Goal: Task Accomplishment & Management: Complete application form

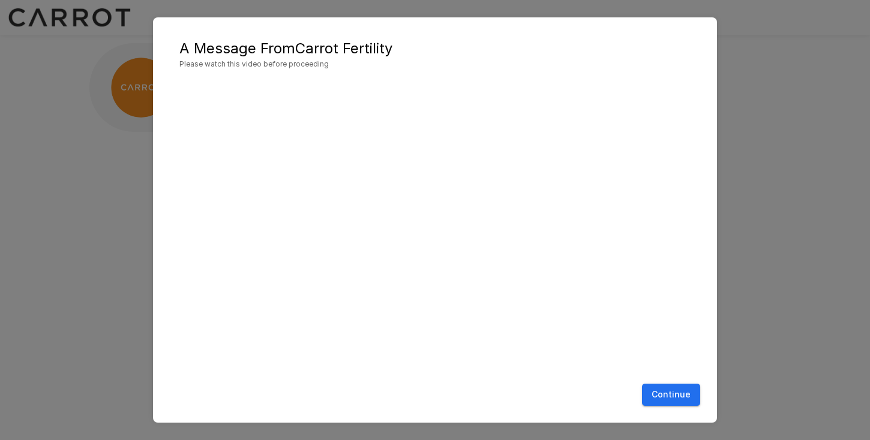
click at [643, 391] on div "Continue" at bounding box center [435, 395] width 540 height 32
click at [652, 390] on button "Continue" at bounding box center [671, 395] width 58 height 22
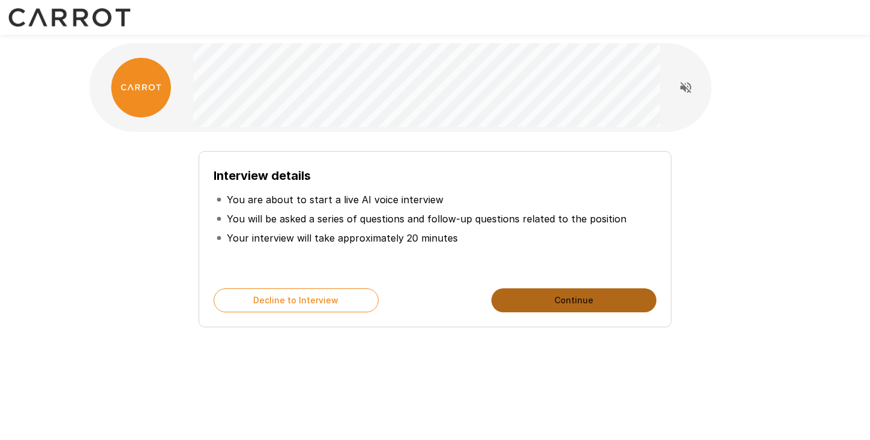
click at [564, 290] on button "Continue" at bounding box center [573, 300] width 165 height 24
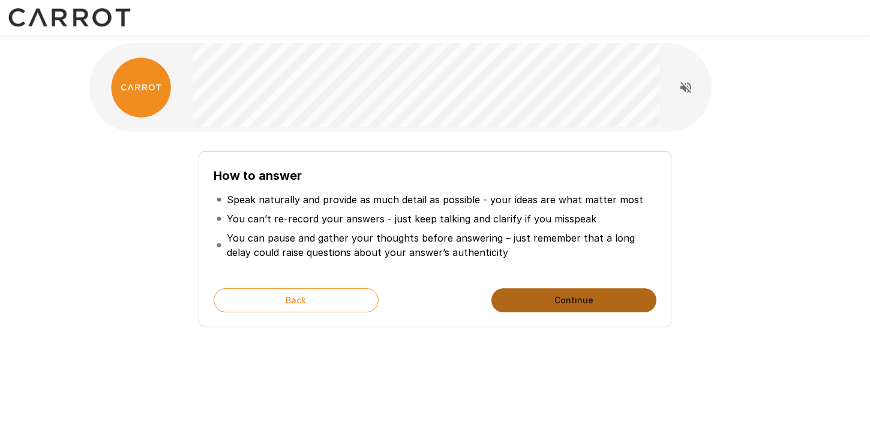
click at [564, 290] on button "Continue" at bounding box center [573, 300] width 165 height 24
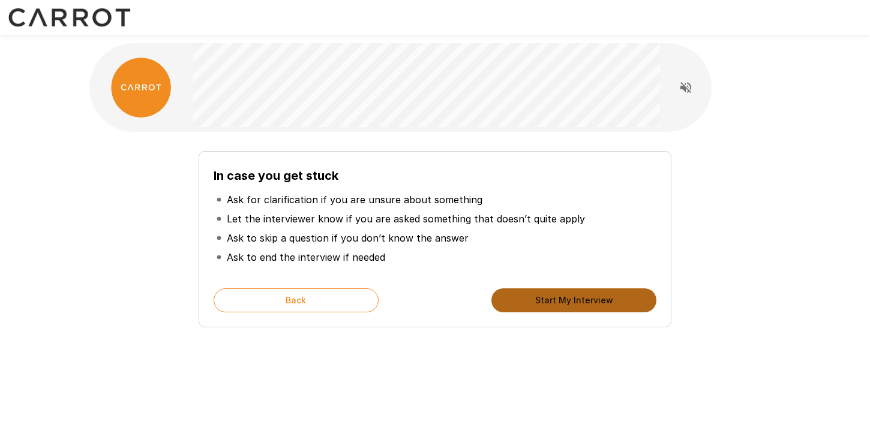
click at [554, 306] on button "Start My Interview" at bounding box center [573, 300] width 165 height 24
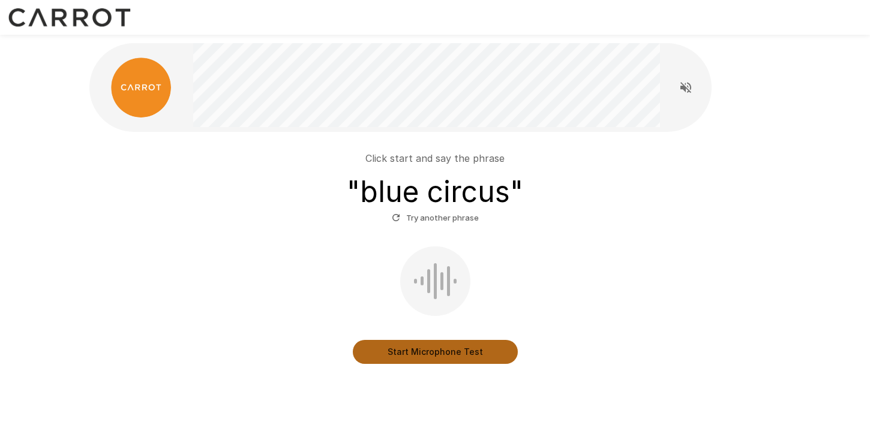
click at [419, 353] on button "Start Microphone Test" at bounding box center [435, 352] width 165 height 24
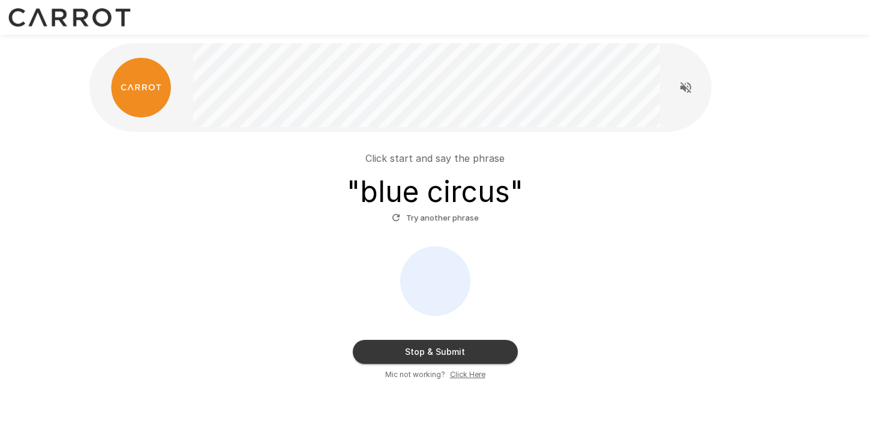
click at [240, 311] on div "Stop & Submit Mic not working? Click Here" at bounding box center [434, 313] width 681 height 134
click at [470, 347] on button "Stop & Submit" at bounding box center [435, 352] width 165 height 24
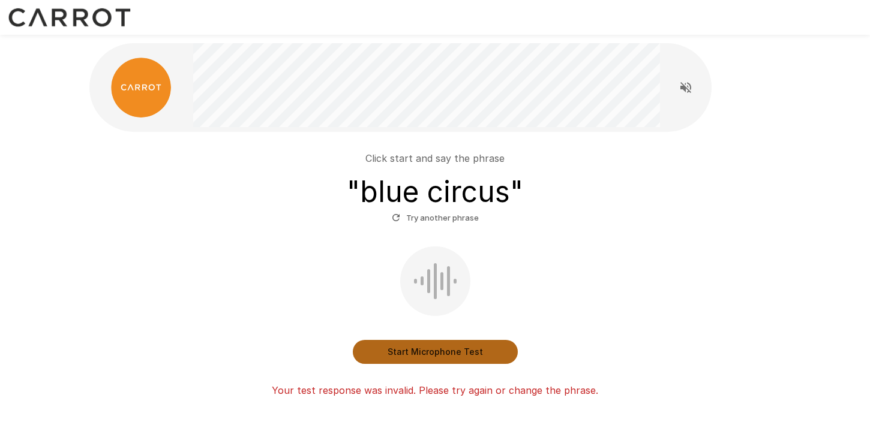
click at [414, 350] on button "Start Microphone Test" at bounding box center [435, 352] width 165 height 24
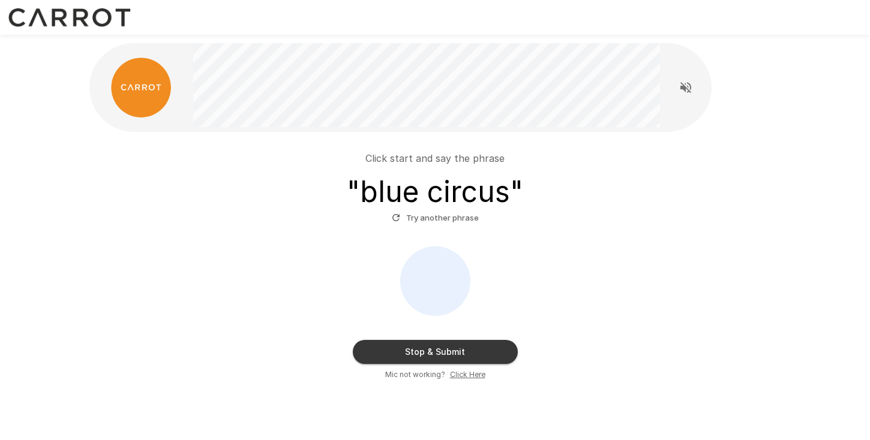
click at [441, 349] on button "Stop & Submit" at bounding box center [435, 352] width 165 height 24
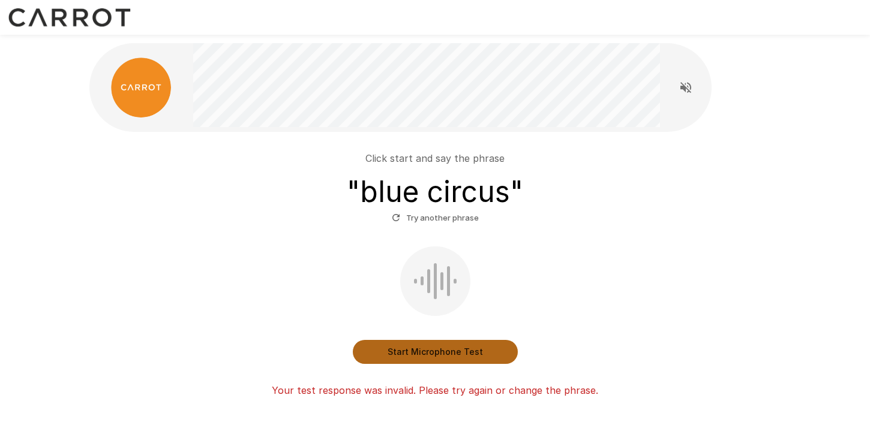
click at [419, 354] on button "Start Microphone Test" at bounding box center [435, 352] width 165 height 24
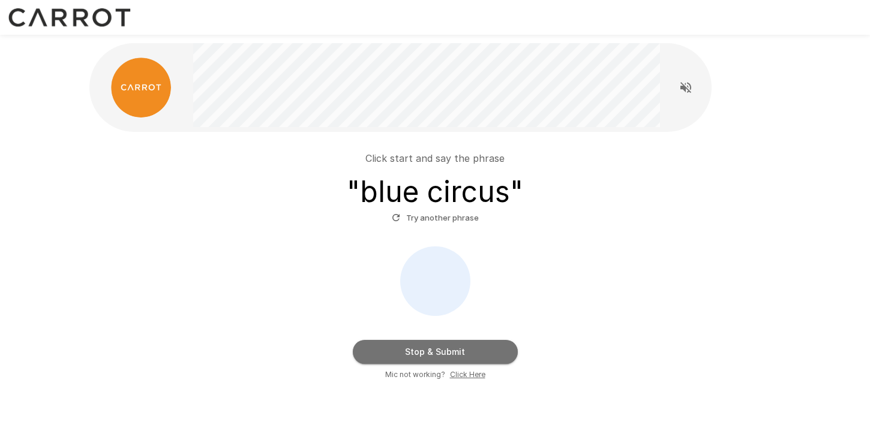
click at [419, 357] on button "Stop & Submit" at bounding box center [435, 352] width 165 height 24
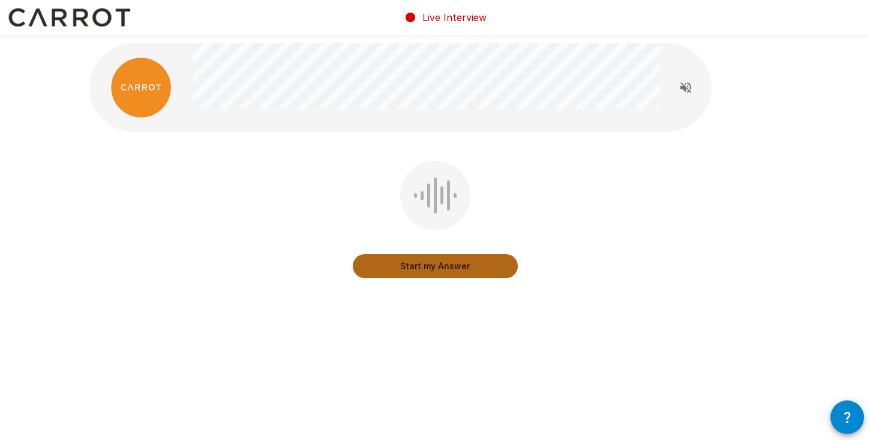
click at [431, 270] on button "Start my Answer" at bounding box center [435, 266] width 165 height 24
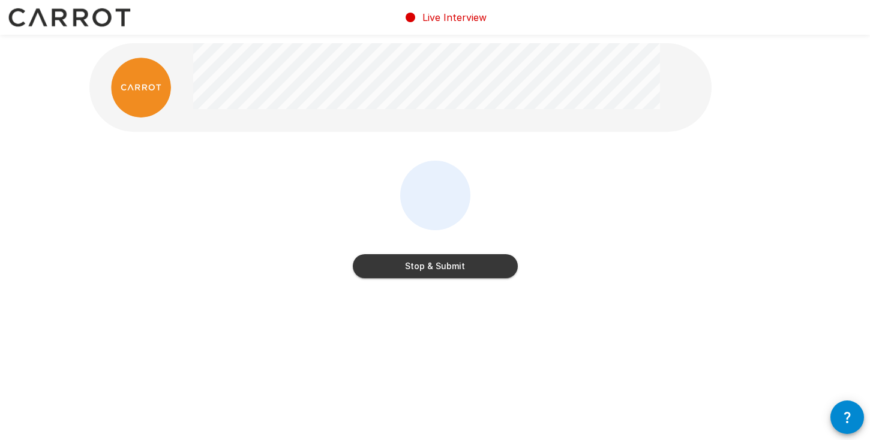
click at [432, 262] on button "Stop & Submit" at bounding box center [435, 266] width 165 height 24
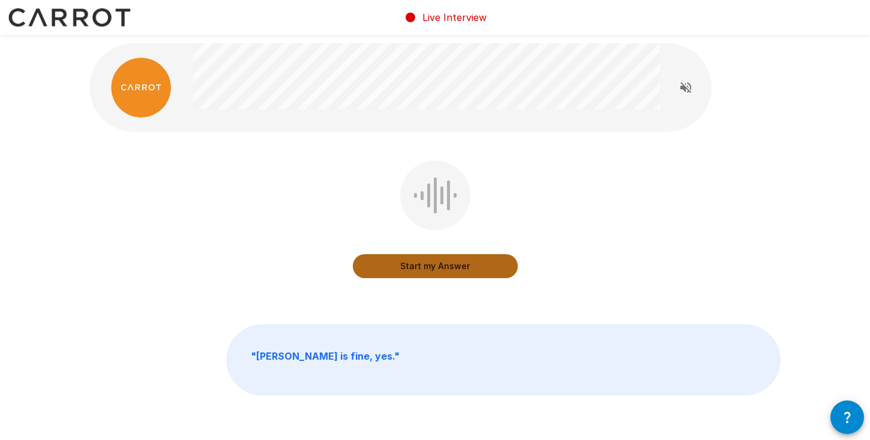
click at [429, 265] on button "Start my Answer" at bounding box center [435, 266] width 165 height 24
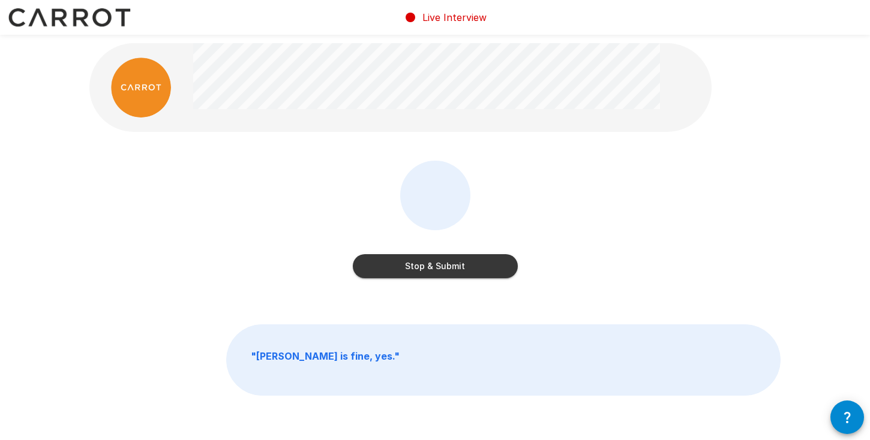
click at [439, 242] on div "Stop & Submit" at bounding box center [435, 254] width 165 height 48
click at [434, 269] on button "Stop & Submit" at bounding box center [435, 266] width 165 height 24
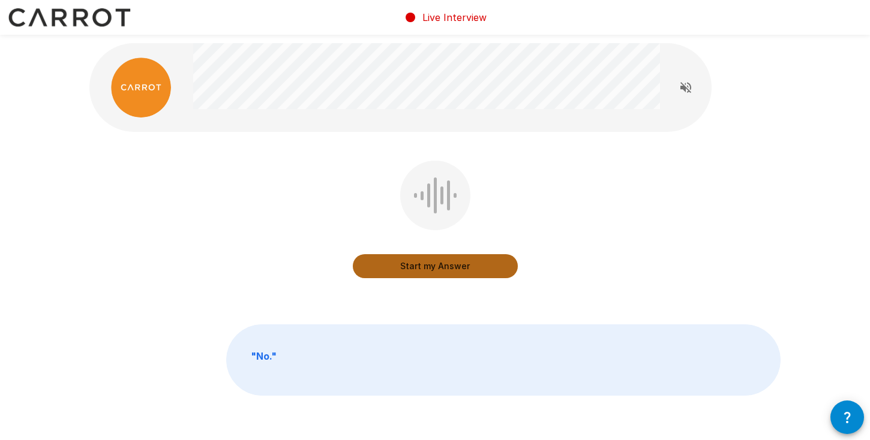
click at [434, 269] on button "Start my Answer" at bounding box center [435, 266] width 165 height 24
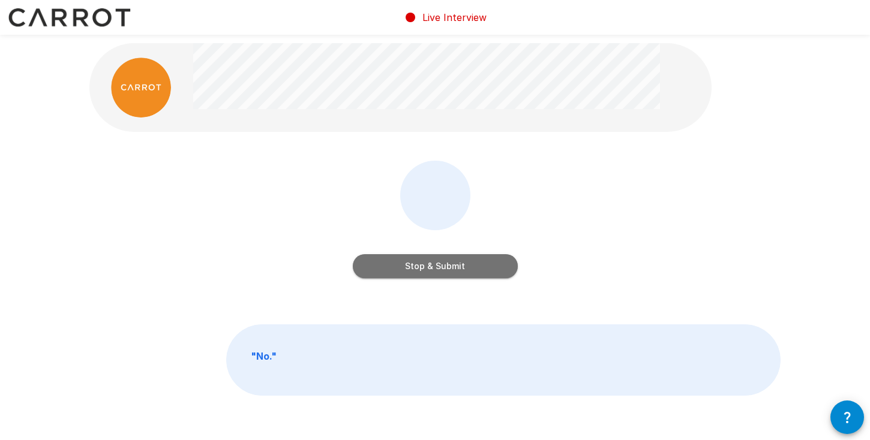
click at [434, 269] on button "Stop & Submit" at bounding box center [435, 266] width 165 height 24
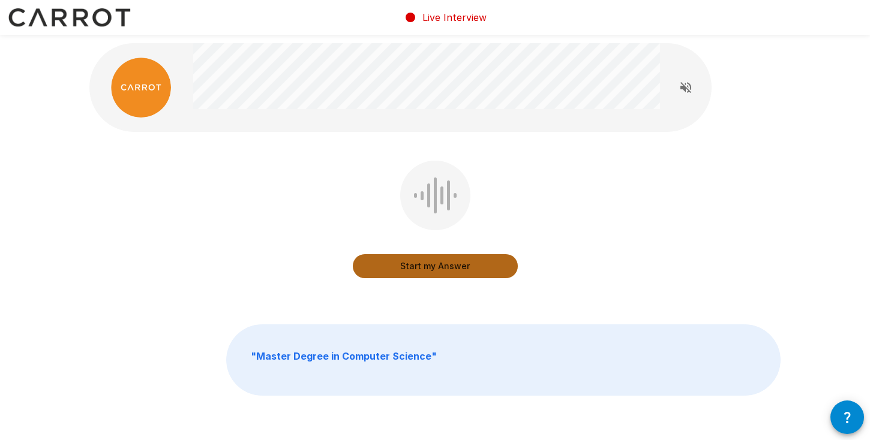
click at [434, 269] on button "Start my Answer" at bounding box center [435, 266] width 165 height 24
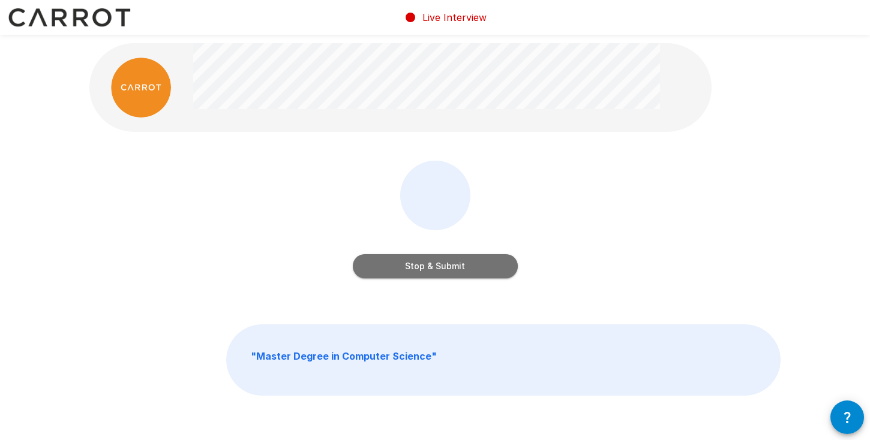
click at [434, 269] on button "Stop & Submit" at bounding box center [435, 266] width 165 height 24
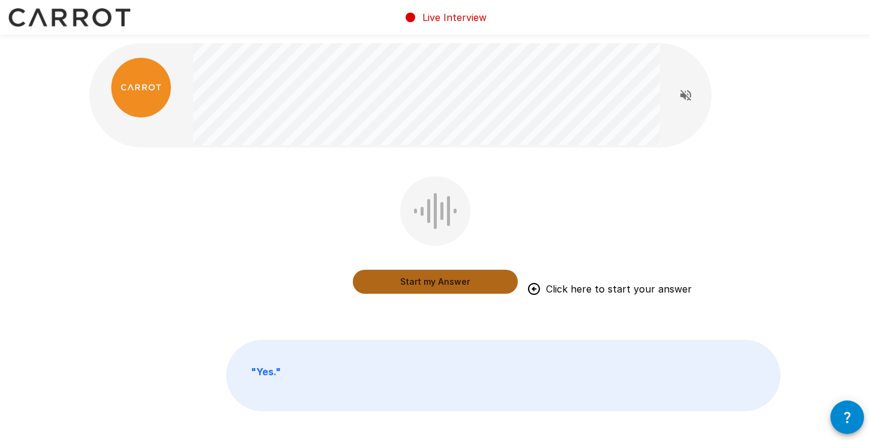
click at [421, 284] on button "Start my Answer" at bounding box center [435, 282] width 165 height 24
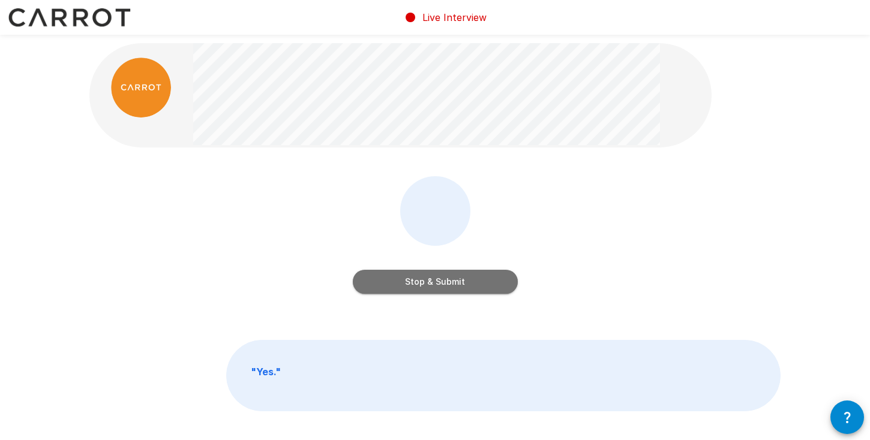
click at [421, 284] on button "Stop & Submit" at bounding box center [435, 282] width 165 height 24
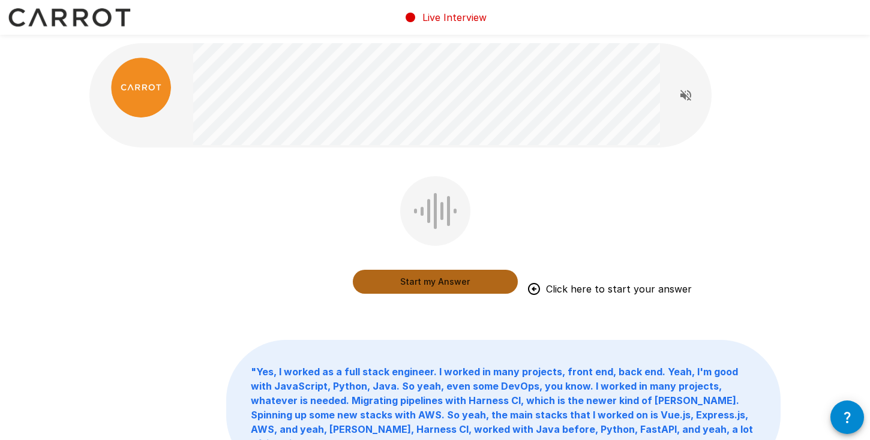
click at [421, 284] on button "Start my Answer" at bounding box center [435, 282] width 165 height 24
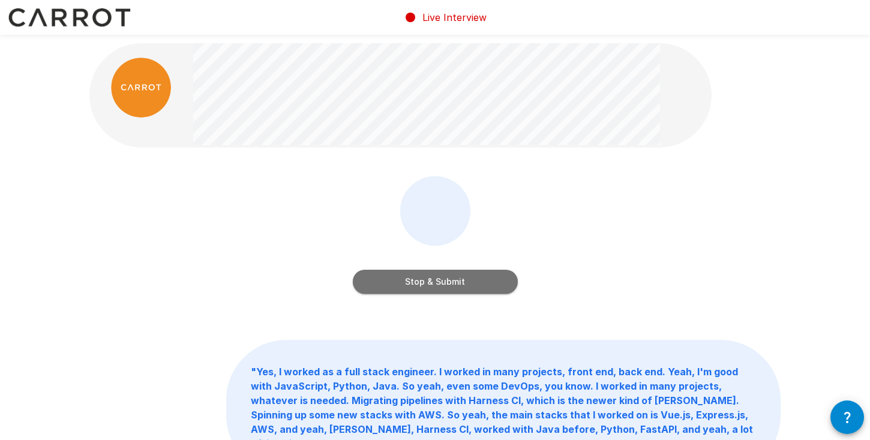
click at [421, 283] on button "Stop & Submit" at bounding box center [435, 282] width 165 height 24
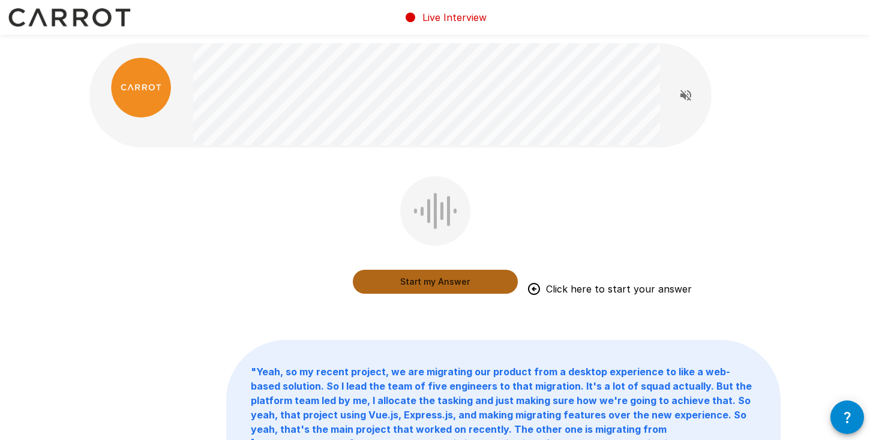
click at [421, 283] on button "Start my Answer" at bounding box center [435, 282] width 165 height 24
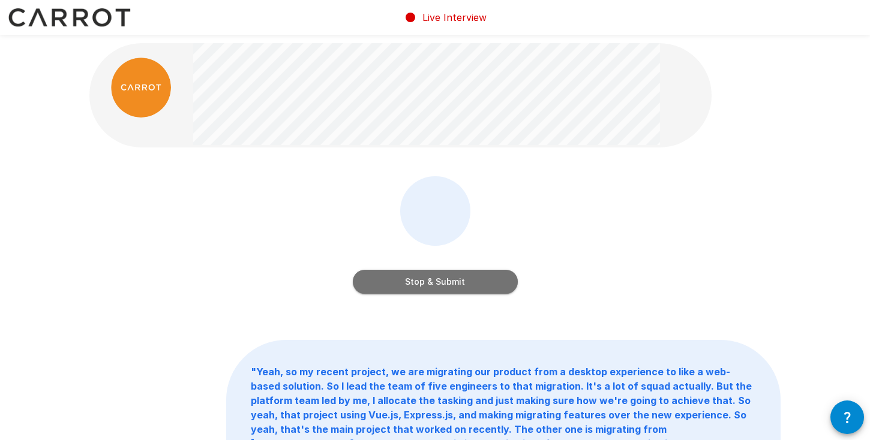
click at [421, 283] on button "Stop & Submit" at bounding box center [435, 282] width 165 height 24
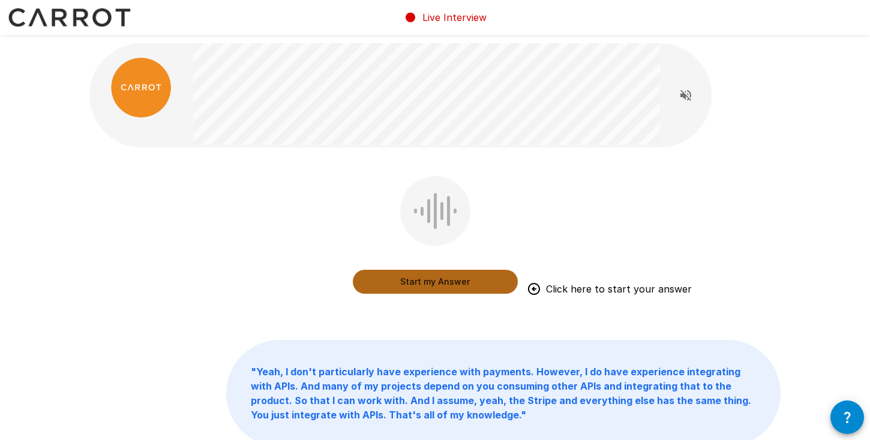
click at [447, 282] on button "Start my Answer" at bounding box center [435, 282] width 165 height 24
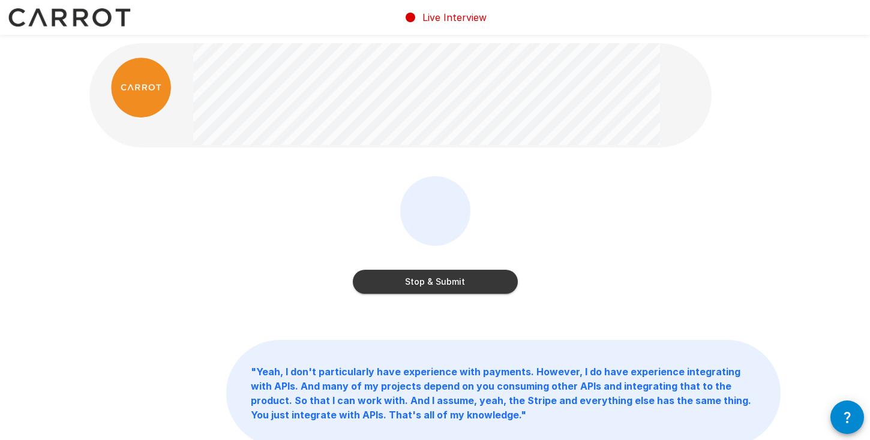
click at [447, 282] on button "Stop & Submit" at bounding box center [435, 282] width 165 height 24
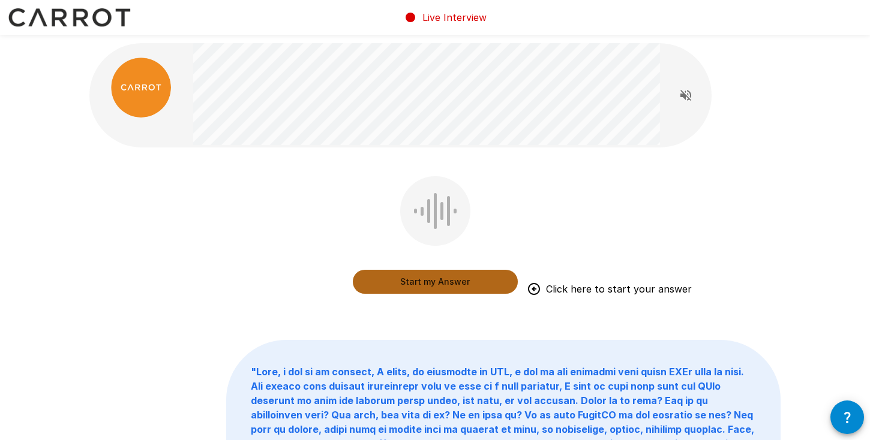
click at [447, 282] on button "Start my Answer" at bounding box center [435, 282] width 165 height 24
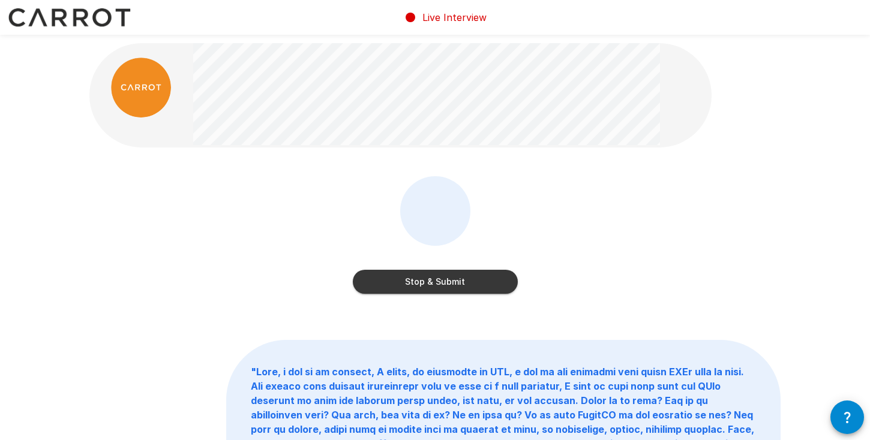
click at [436, 283] on button "Stop & Submit" at bounding box center [435, 282] width 165 height 24
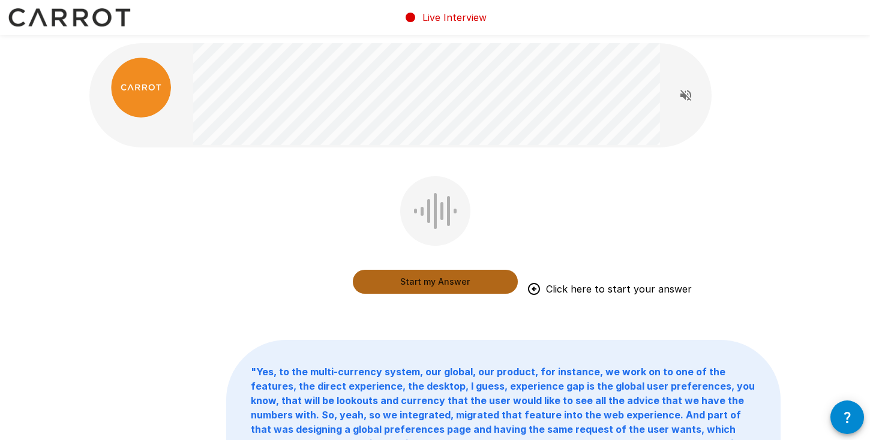
click at [436, 283] on button "Start my Answer" at bounding box center [435, 282] width 165 height 24
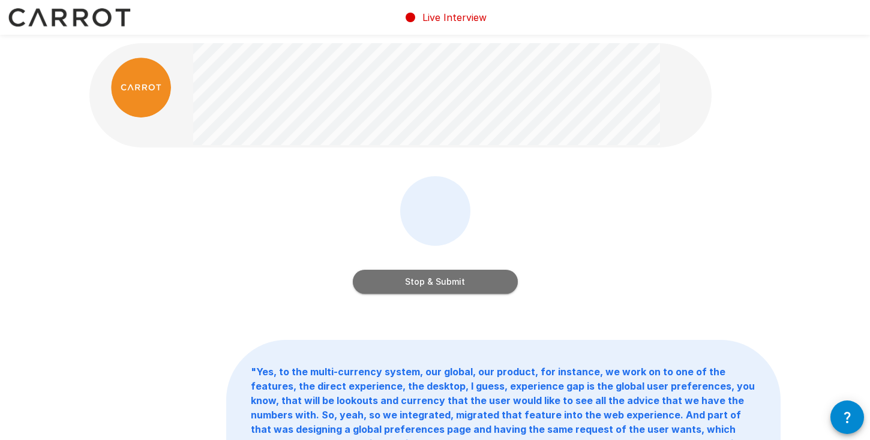
click at [436, 283] on button "Stop & Submit" at bounding box center [435, 282] width 165 height 24
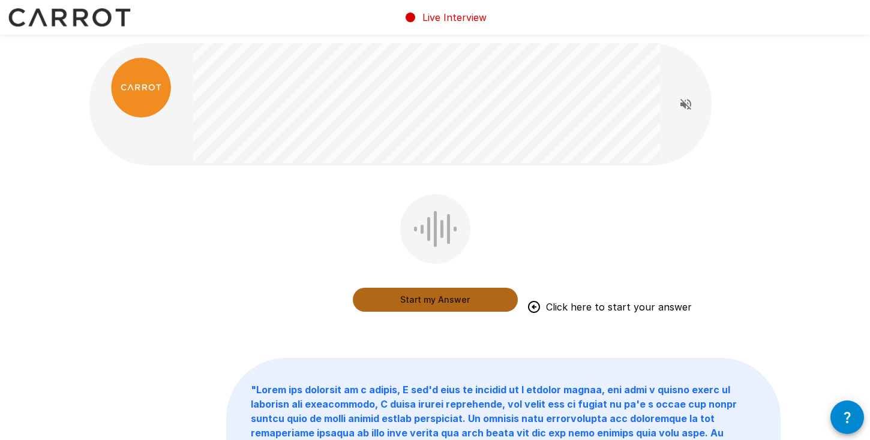
click at [397, 301] on button "Start my Answer" at bounding box center [435, 300] width 165 height 24
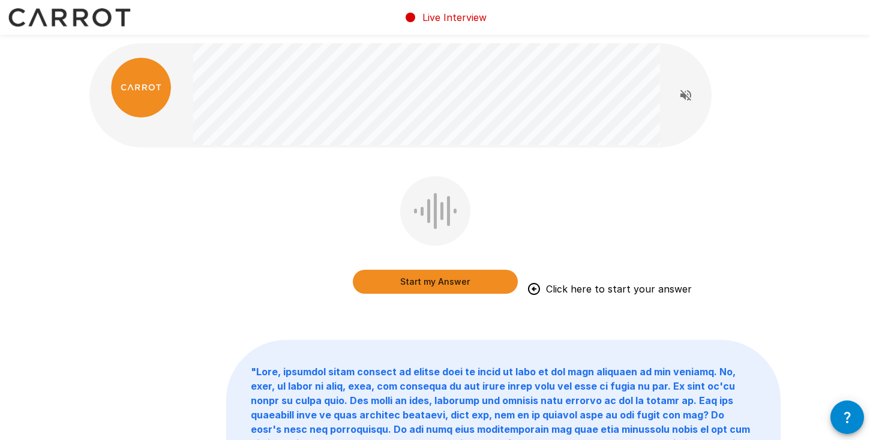
click at [395, 279] on button "Start my Answer" at bounding box center [435, 282] width 165 height 24
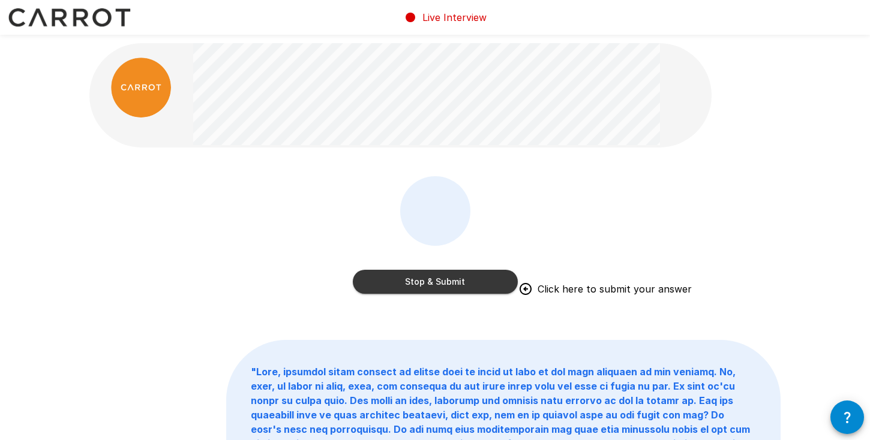
click at [395, 279] on button "Stop & Submit" at bounding box center [435, 282] width 165 height 24
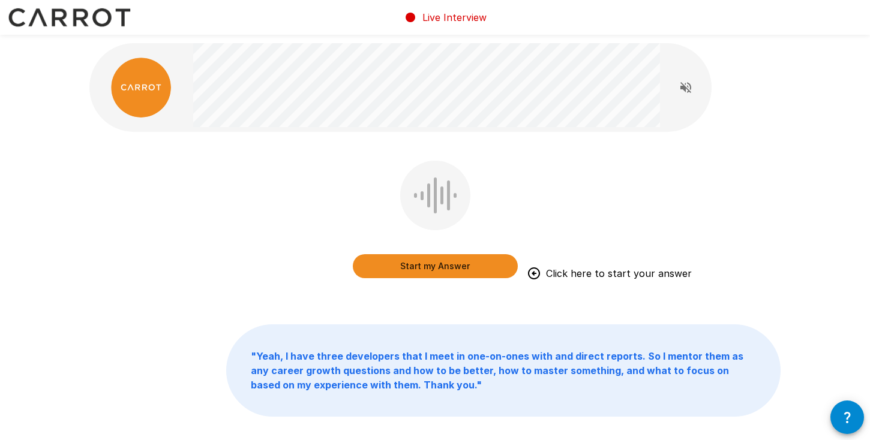
click at [411, 269] on button "Start my Answer" at bounding box center [435, 266] width 165 height 24
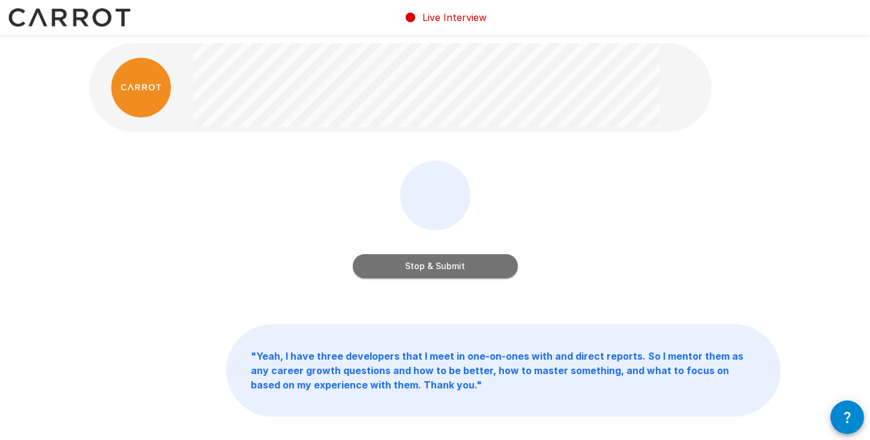
click at [467, 259] on button "Stop & Submit" at bounding box center [435, 266] width 165 height 24
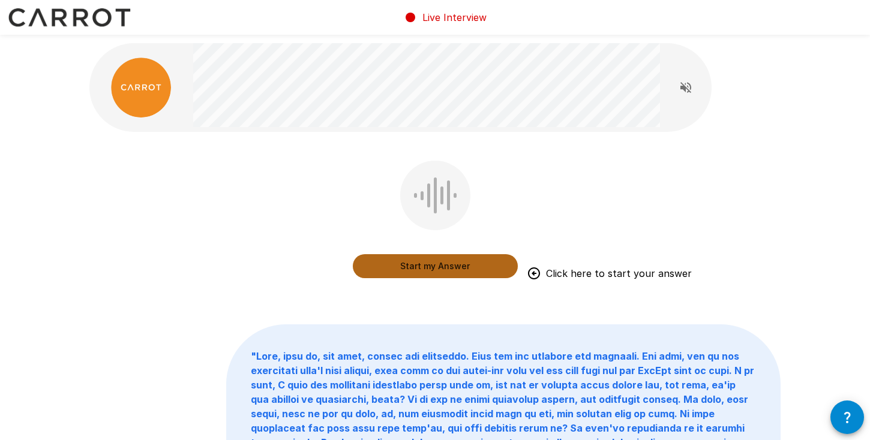
click at [387, 269] on button "Start my Answer" at bounding box center [435, 266] width 165 height 24
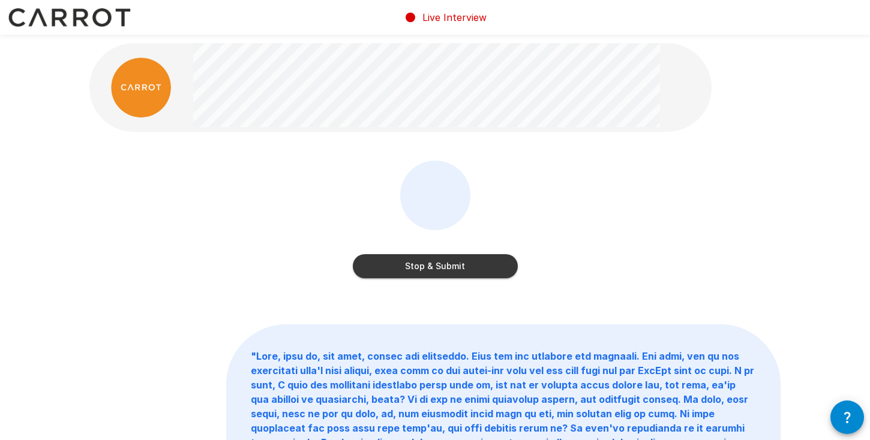
click at [387, 269] on button "Stop & Submit" at bounding box center [435, 266] width 165 height 24
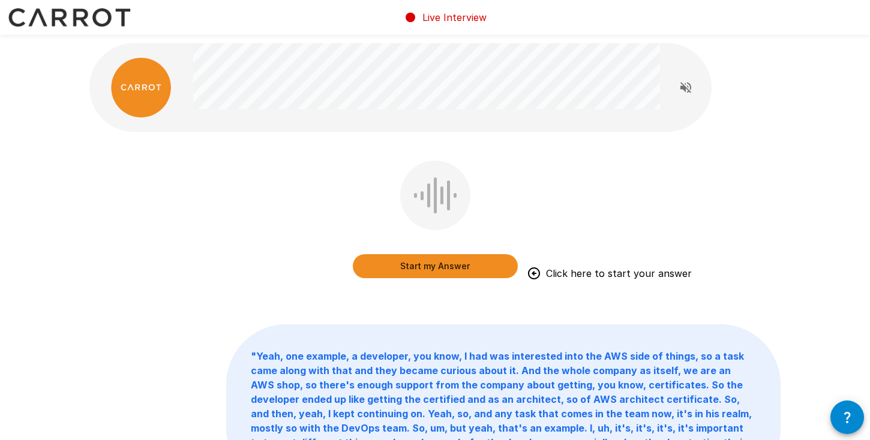
click at [453, 299] on div "Start my Answer Click here to start your answer " Yeah, one example, a develope…" at bounding box center [435, 292] width 720 height 585
click at [428, 264] on button "Start my Answer" at bounding box center [435, 266] width 165 height 24
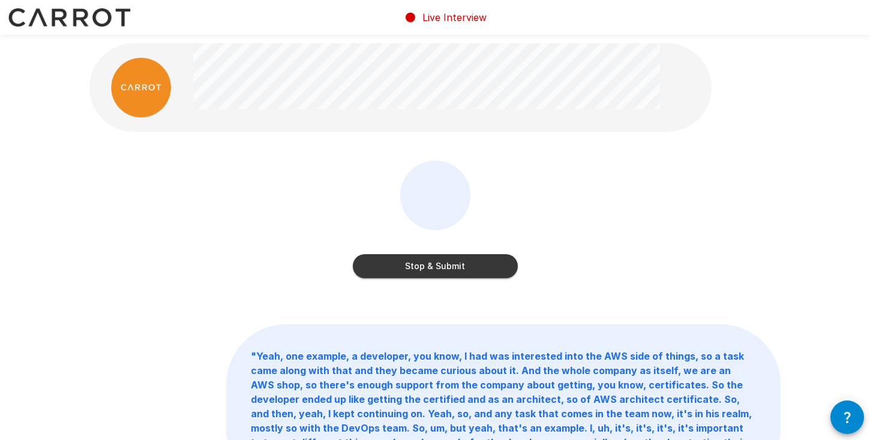
click at [438, 275] on button "Stop & Submit" at bounding box center [435, 266] width 165 height 24
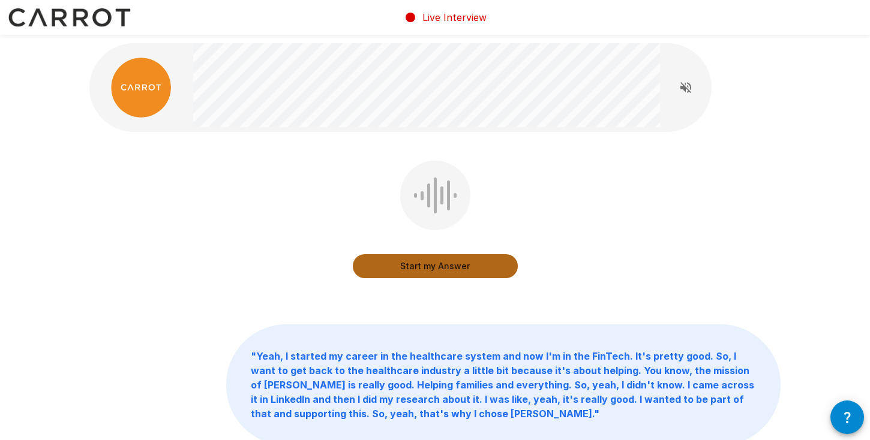
click at [404, 264] on button "Start my Answer" at bounding box center [435, 266] width 165 height 24
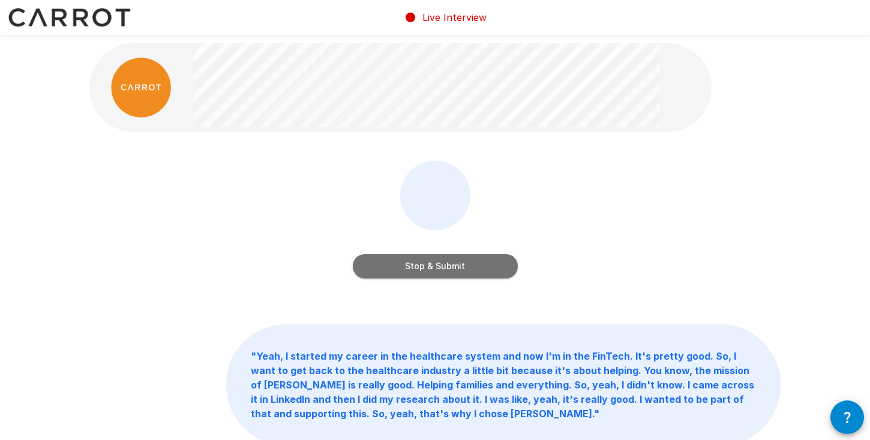
click at [407, 264] on button "Stop & Submit" at bounding box center [435, 266] width 165 height 24
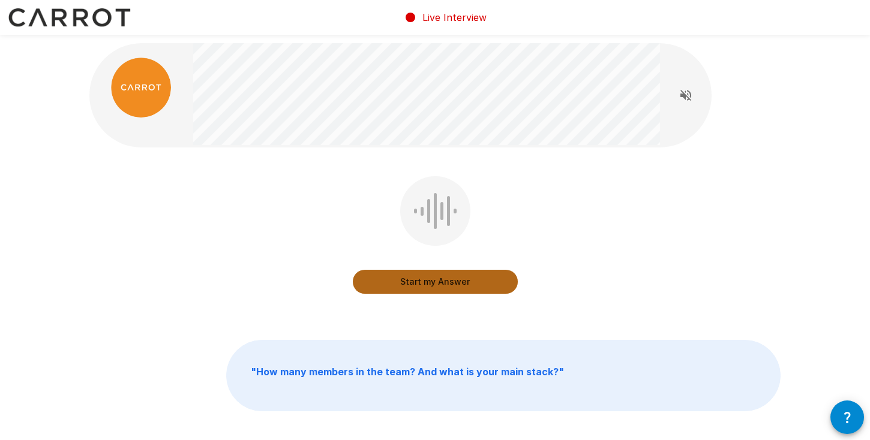
click at [411, 276] on button "Start my Answer" at bounding box center [435, 282] width 165 height 24
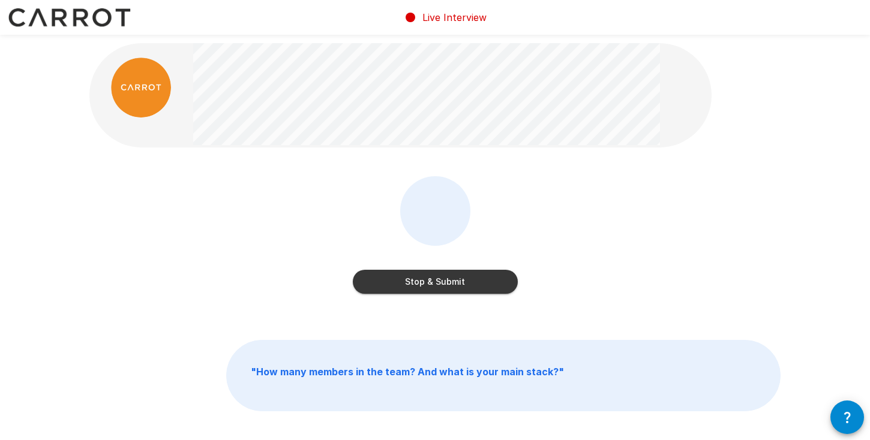
click at [431, 286] on button "Stop & Submit" at bounding box center [435, 282] width 165 height 24
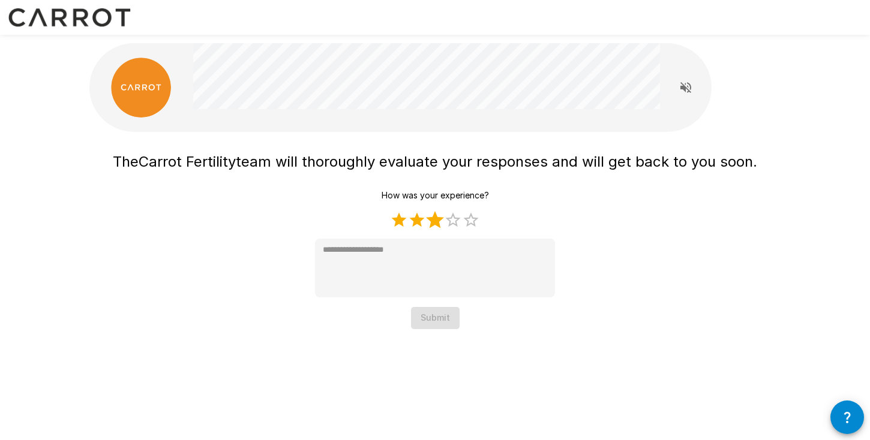
click at [442, 216] on label "3 Stars" at bounding box center [435, 220] width 18 height 18
type textarea "*"
click at [434, 332] on div "The Carrot Fertility team will thoroughly evaluate your responses and will get …" at bounding box center [435, 188] width 720 height 377
click at [434, 310] on button "Submit" at bounding box center [435, 318] width 49 height 22
